Goal: Transaction & Acquisition: Purchase product/service

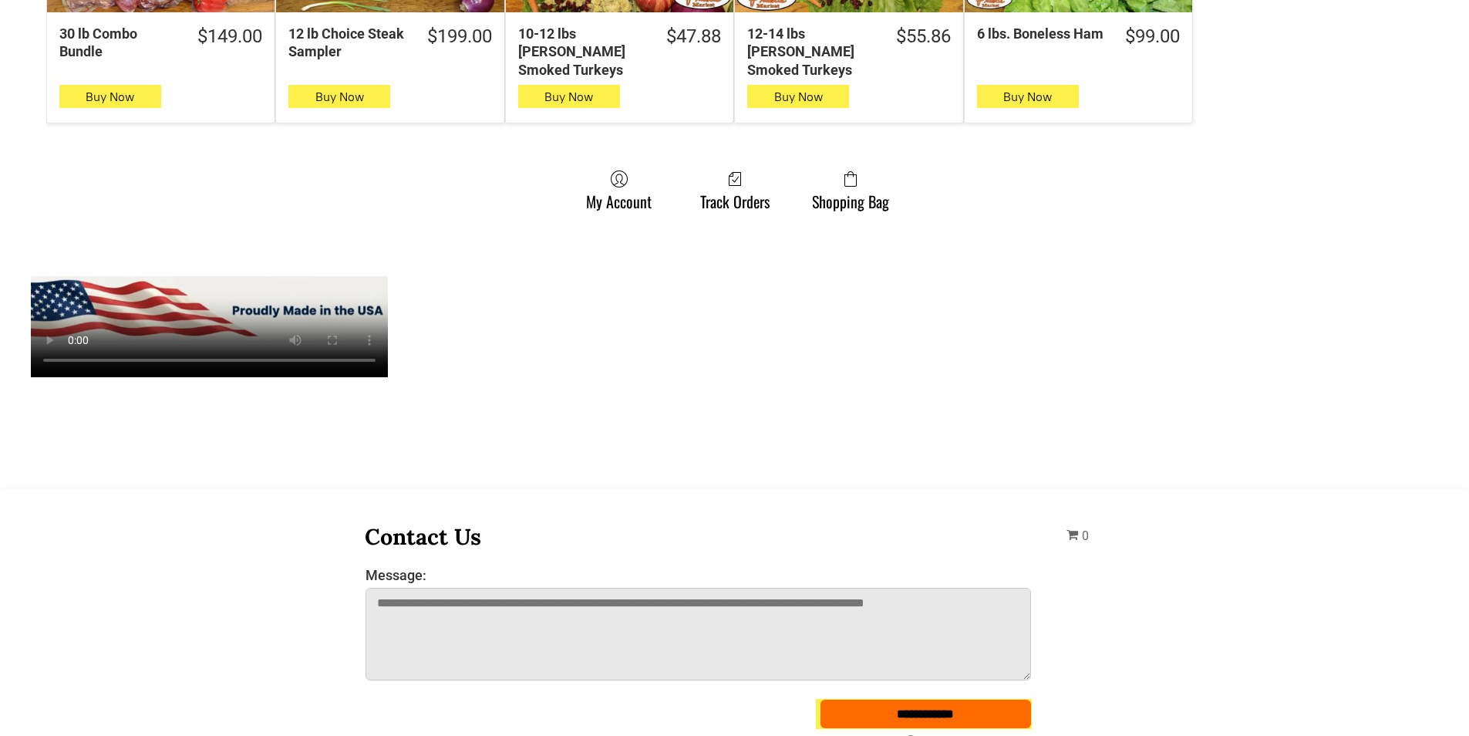
scroll to position [1234, 0]
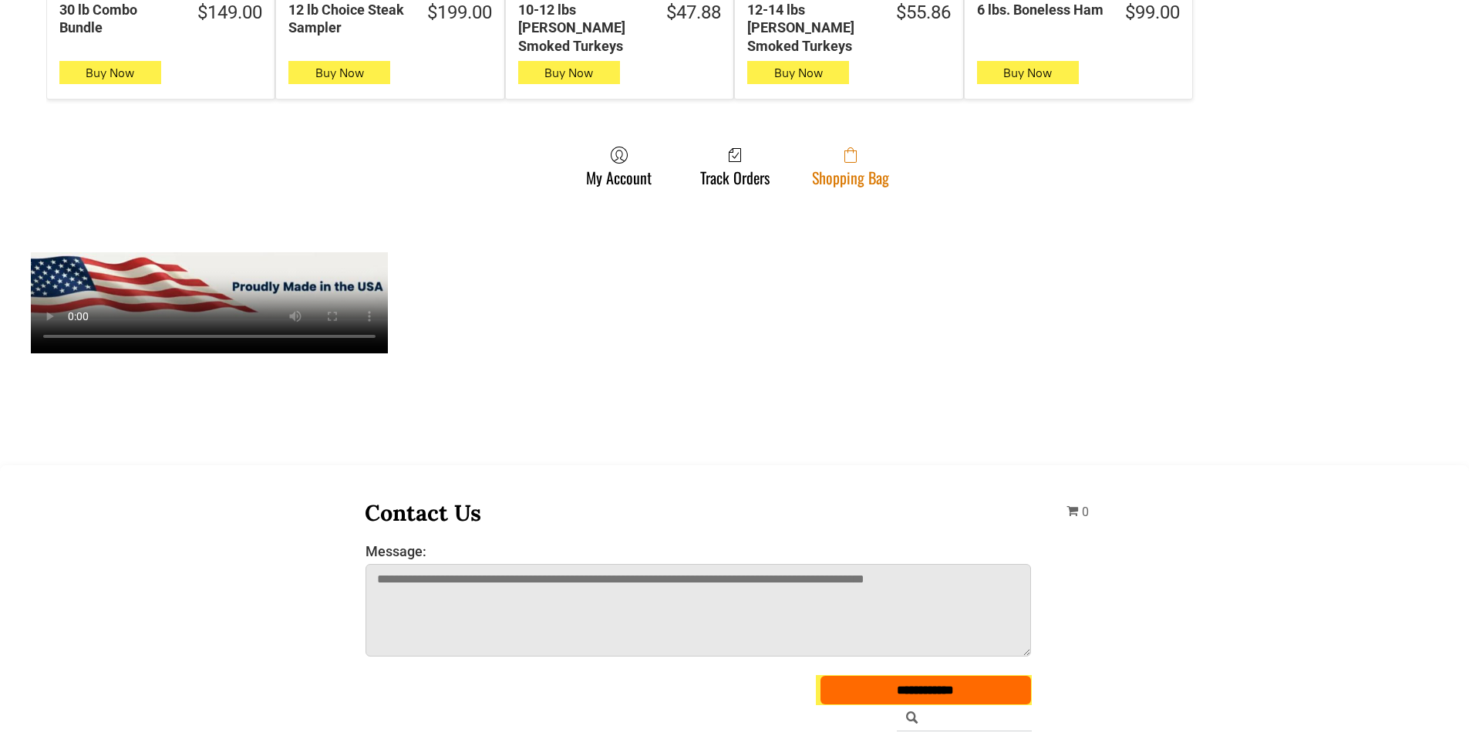
click at [892, 146] on link "Shopping Bag" at bounding box center [850, 166] width 93 height 41
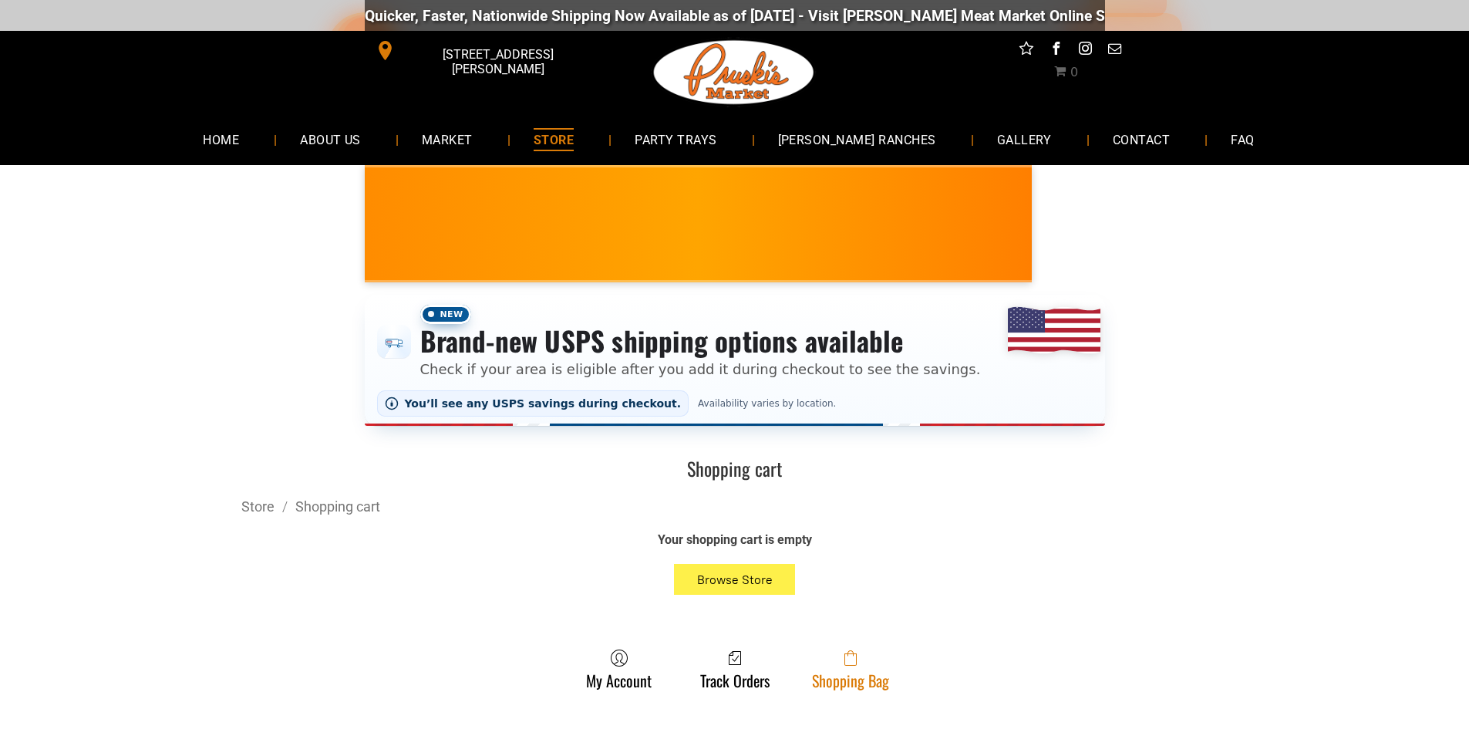
click at [879, 682] on link "Shopping Bag" at bounding box center [850, 669] width 93 height 41
click at [812, 660] on span at bounding box center [850, 658] width 77 height 19
click at [838, 657] on span at bounding box center [850, 658] width 77 height 19
